Goal: Find specific page/section: Find specific page/section

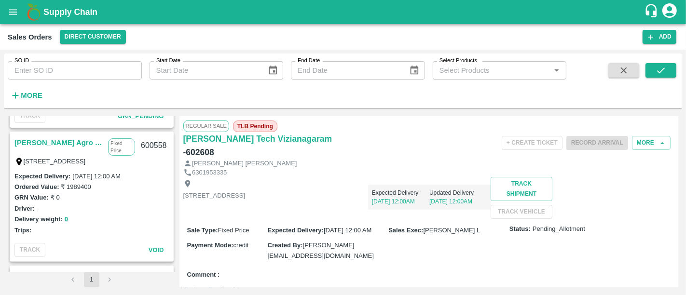
scroll to position [258, 0]
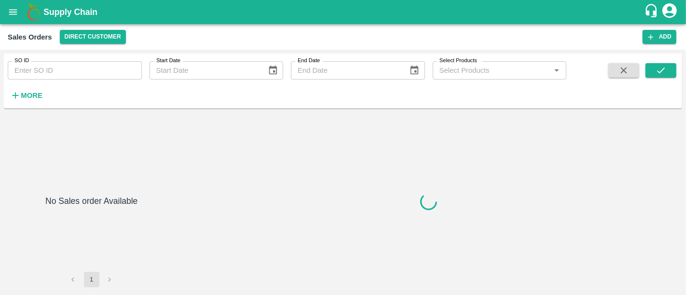
type input "602609"
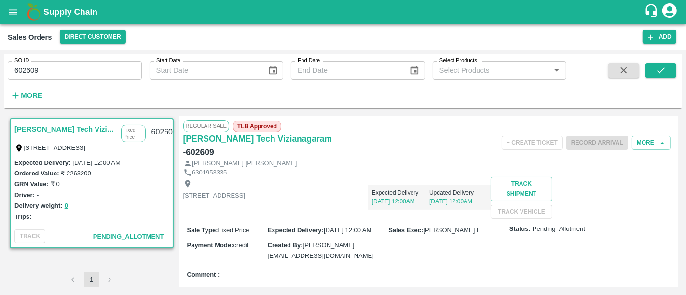
click at [214, 146] on h6 "- 602609" at bounding box center [198, 153] width 31 height 14
copy h6 "602609"
drag, startPoint x: 339, startPoint y: 138, endPoint x: 311, endPoint y: 142, distance: 28.8
click at [311, 142] on div "[PERSON_NAME] Tech Vizianagaram - 602608" at bounding box center [265, 145] width 164 height 27
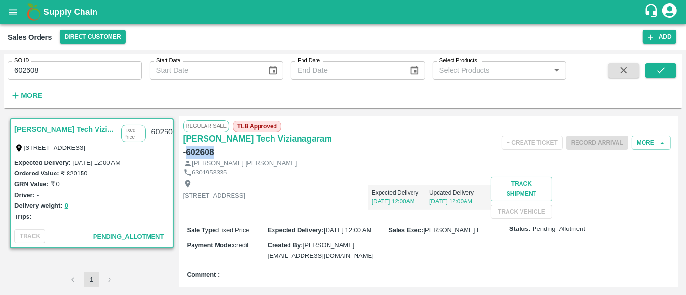
copy h6 "602608"
